Goal: Information Seeking & Learning: Learn about a topic

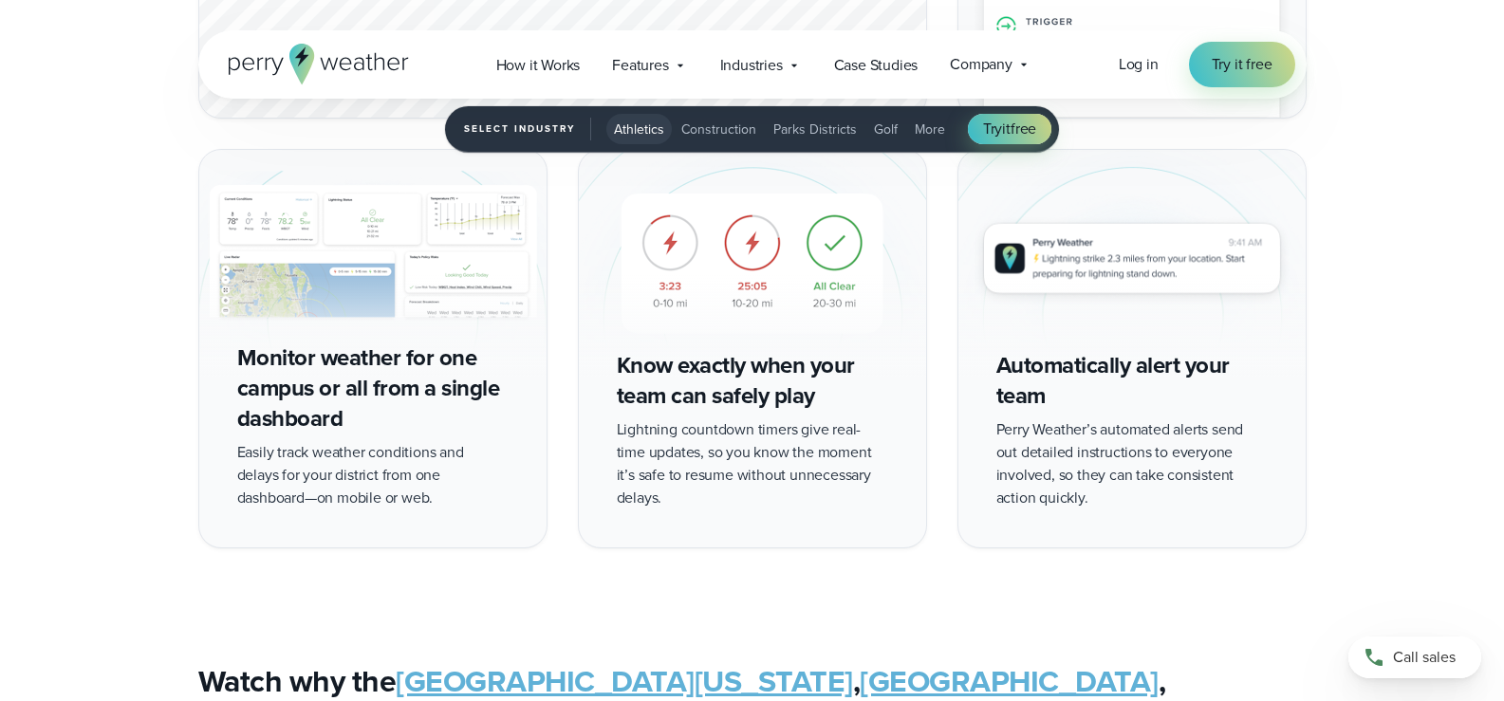
scroll to position [3415, 0]
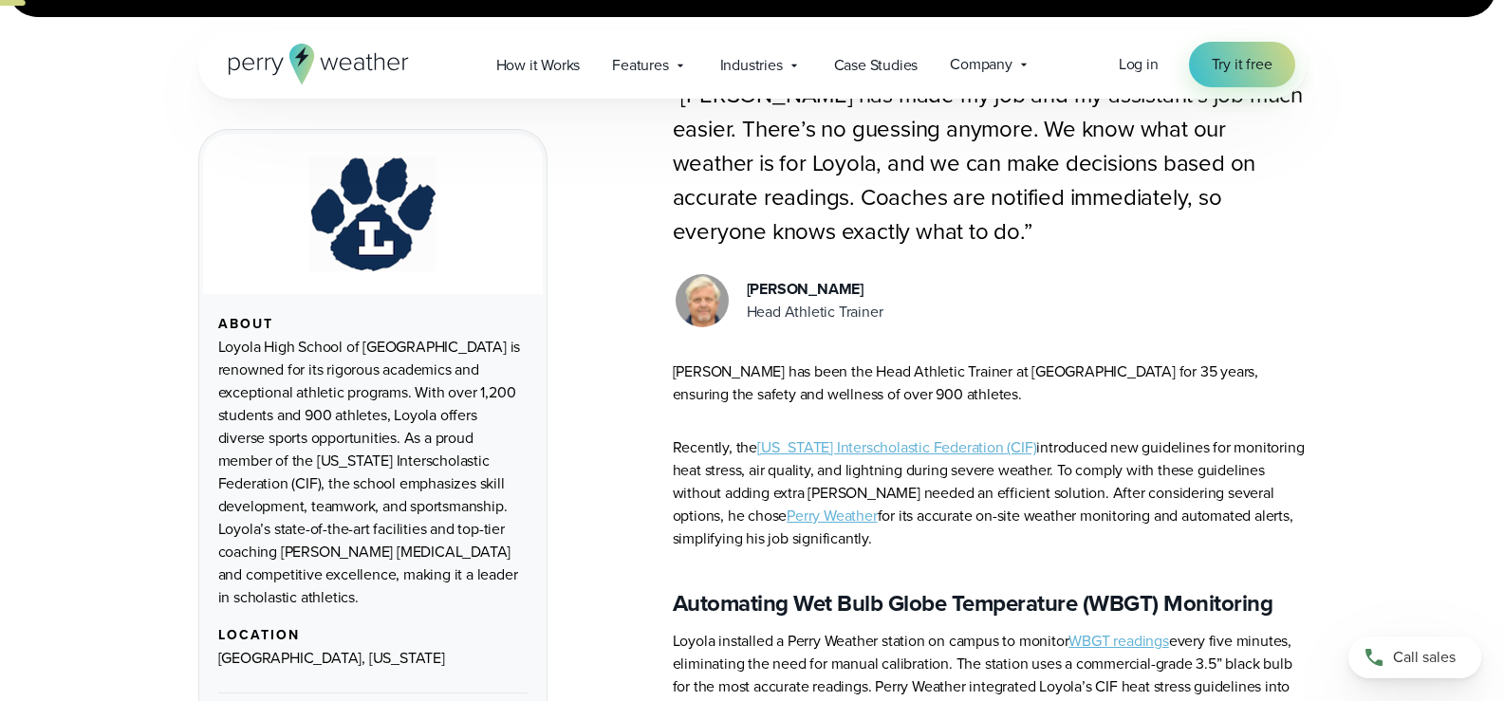
scroll to position [664, 0]
